Goal: Feedback & Contribution: Submit feedback/report problem

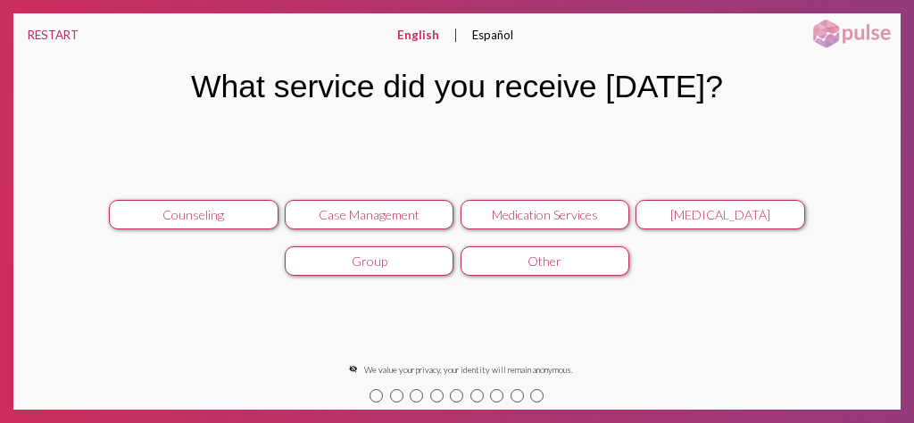
click at [655, 291] on div "Counseling Case Management Medication Services [MEDICAL_DATA] Group Other keybo…" at bounding box center [456, 238] width 887 height 240
click at [808, 151] on div "Counseling Case Management Medication Services [MEDICAL_DATA] Group Other keybo…" at bounding box center [456, 238] width 887 height 240
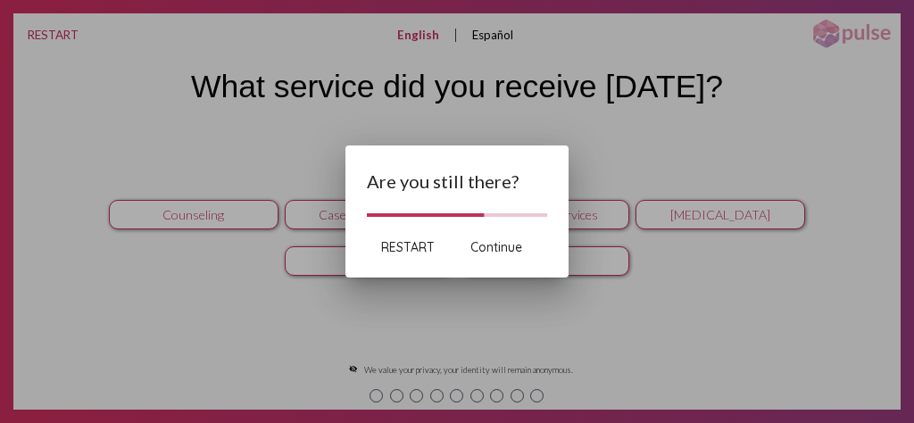
click at [408, 243] on span "RESTART" at bounding box center [408, 247] width 54 height 16
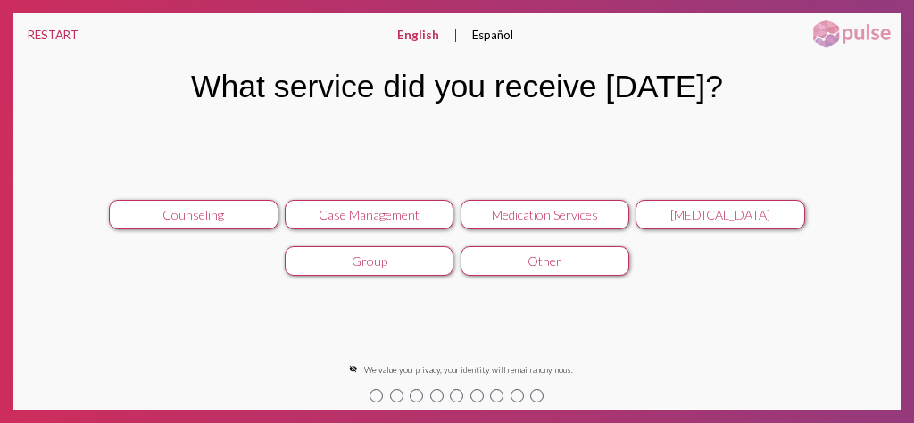
click at [507, 214] on div "Medication Services" at bounding box center [544, 214] width 151 height 15
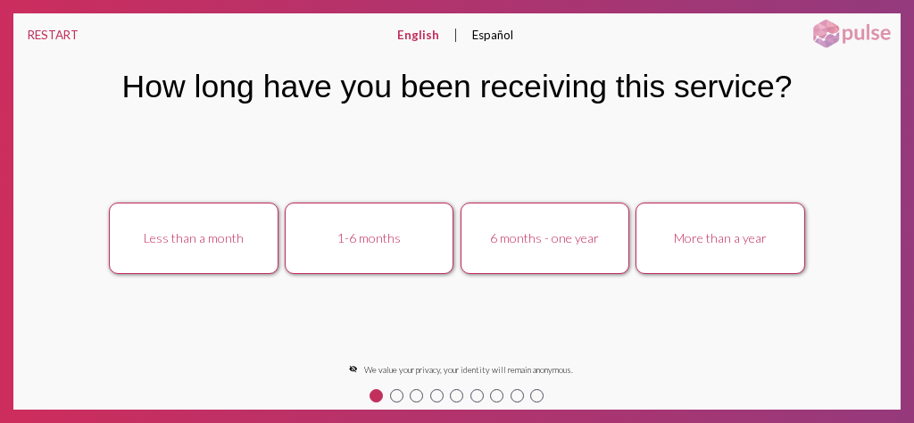
click at [511, 246] on button "6 months - one year" at bounding box center [545, 238] width 170 height 71
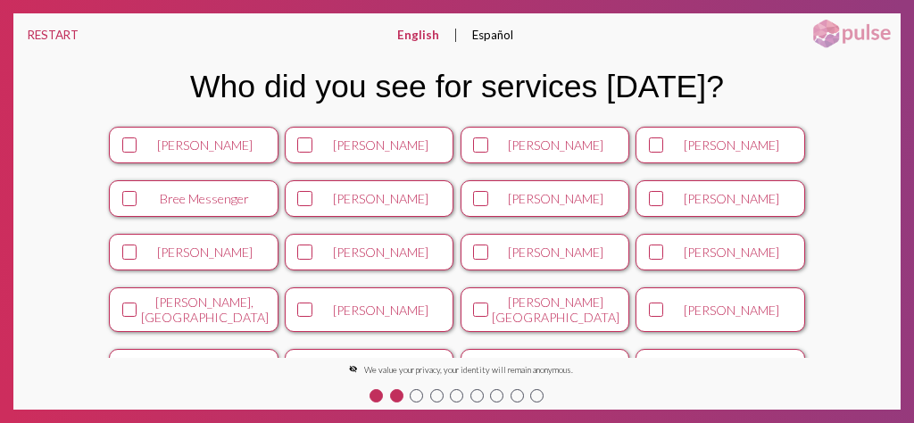
click at [137, 142] on icon at bounding box center [130, 145] width 12 height 12
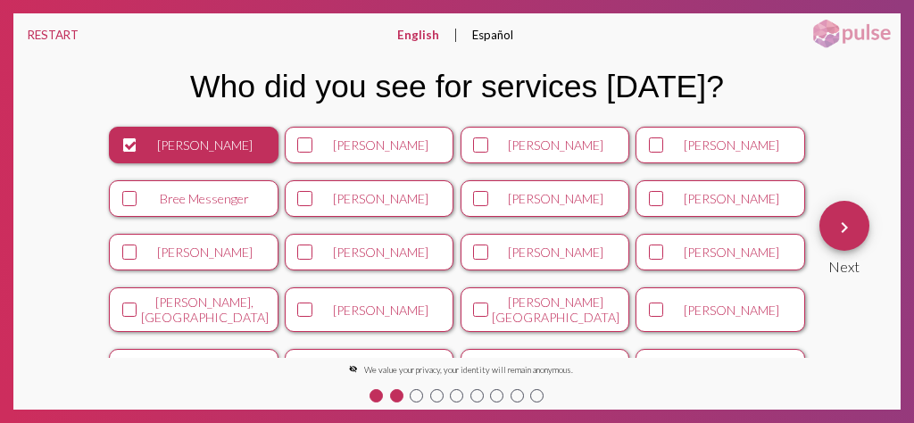
click at [841, 230] on mat-icon "keyboard_arrow_right" at bounding box center [843, 227] width 21 height 21
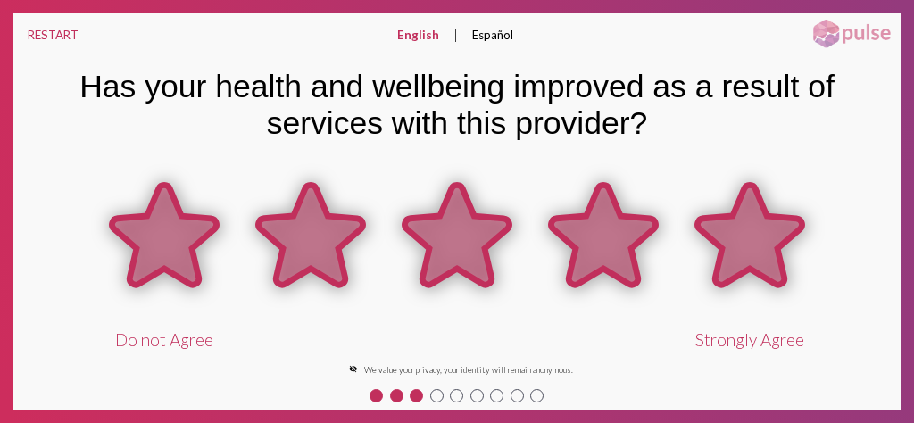
click at [755, 217] on icon at bounding box center [749, 235] width 104 height 100
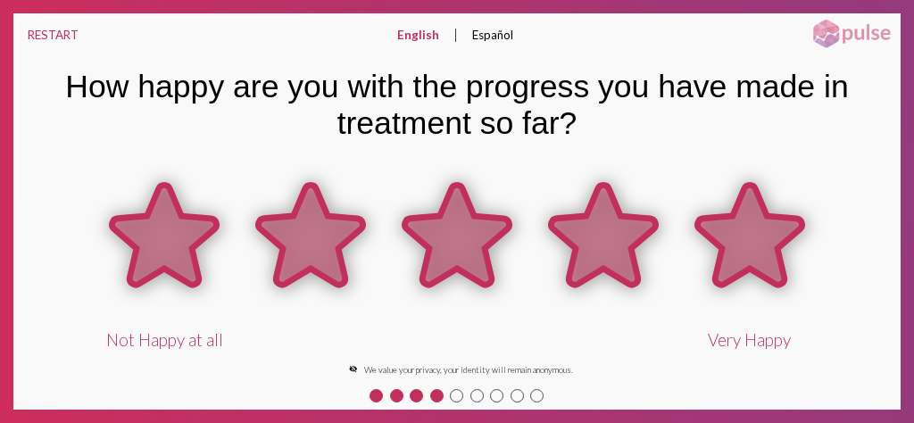
click at [755, 217] on icon at bounding box center [749, 235] width 104 height 100
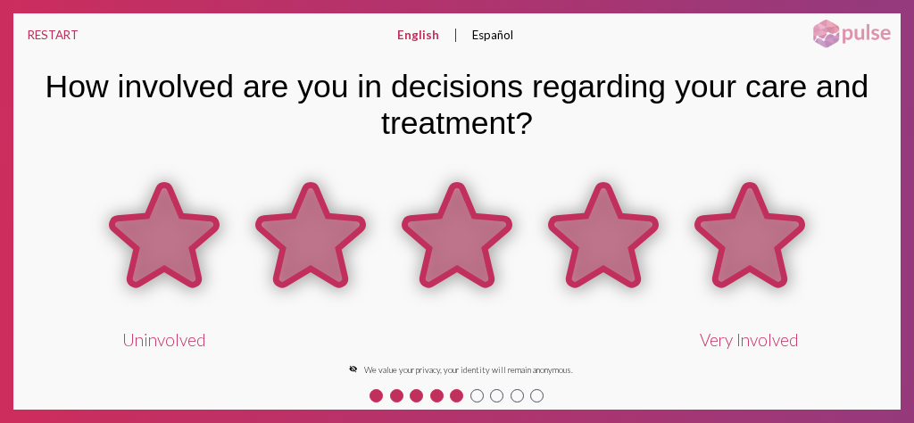
click at [753, 218] on icon at bounding box center [749, 235] width 104 height 100
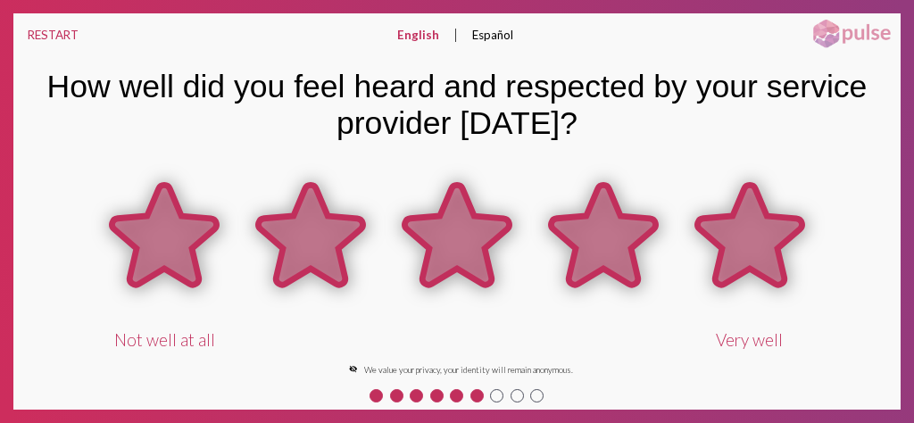
click at [753, 218] on icon at bounding box center [749, 235] width 104 height 100
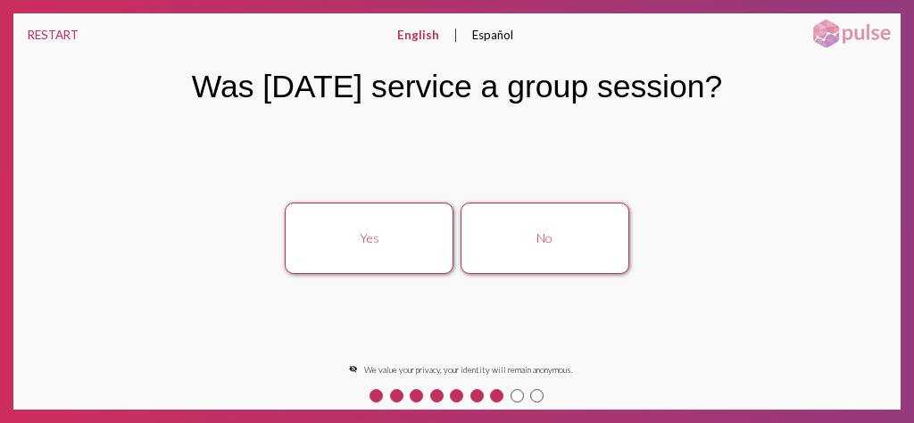
click at [523, 240] on div "No" at bounding box center [544, 237] width 151 height 15
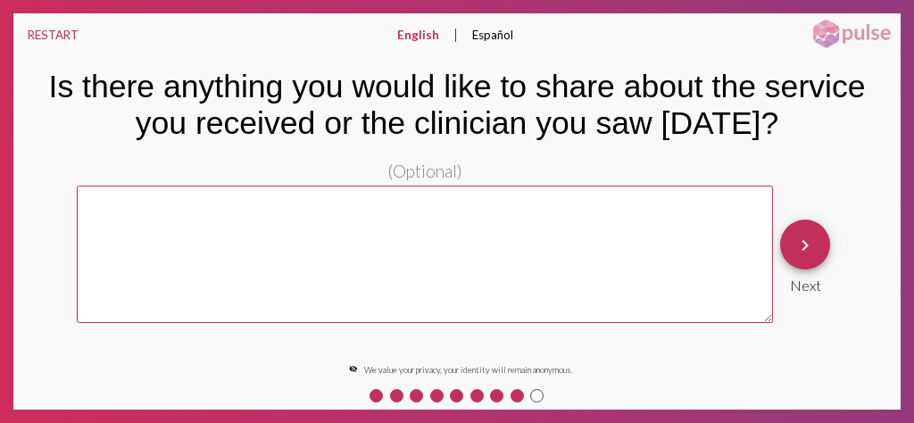
click at [523, 241] on textarea at bounding box center [425, 254] width 696 height 137
type textarea "write what they want"
click at [803, 242] on mat-icon "keyboard_arrow_right" at bounding box center [804, 245] width 21 height 21
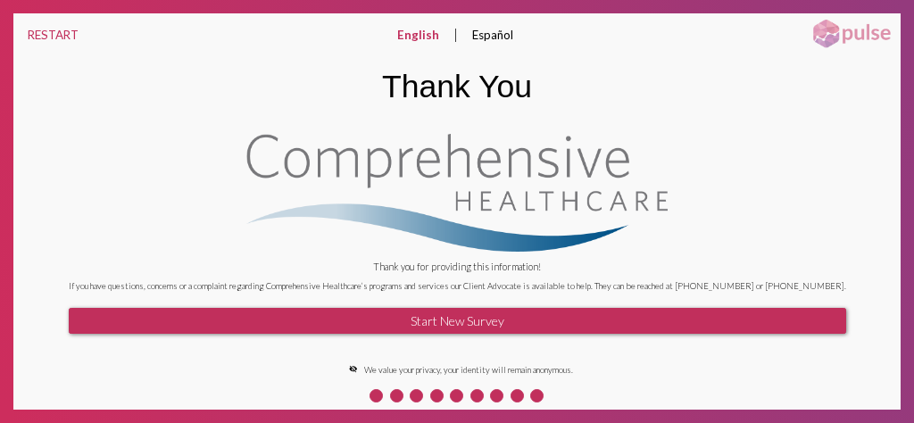
click at [126, 120] on div "Thank you for providing this information! If you have questions, concerns or a …" at bounding box center [456, 238] width 887 height 240
click at [301, 0] on div "RESTART English Español English expand_more English Español Thank You Thank you…" at bounding box center [457, 211] width 914 height 423
